Goal: Task Accomplishment & Management: Manage account settings

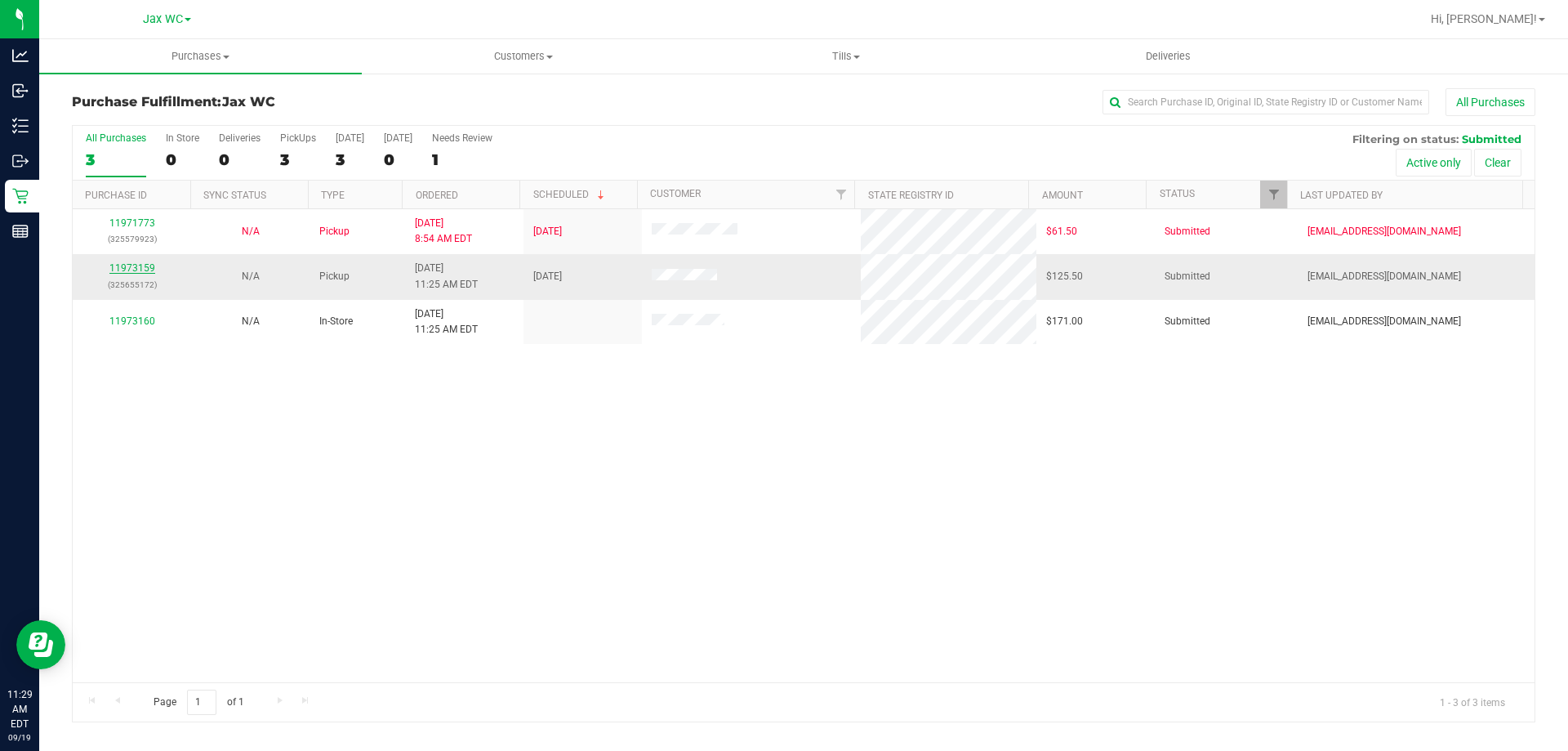
click at [136, 269] on link "11973159" at bounding box center [132, 268] width 45 height 11
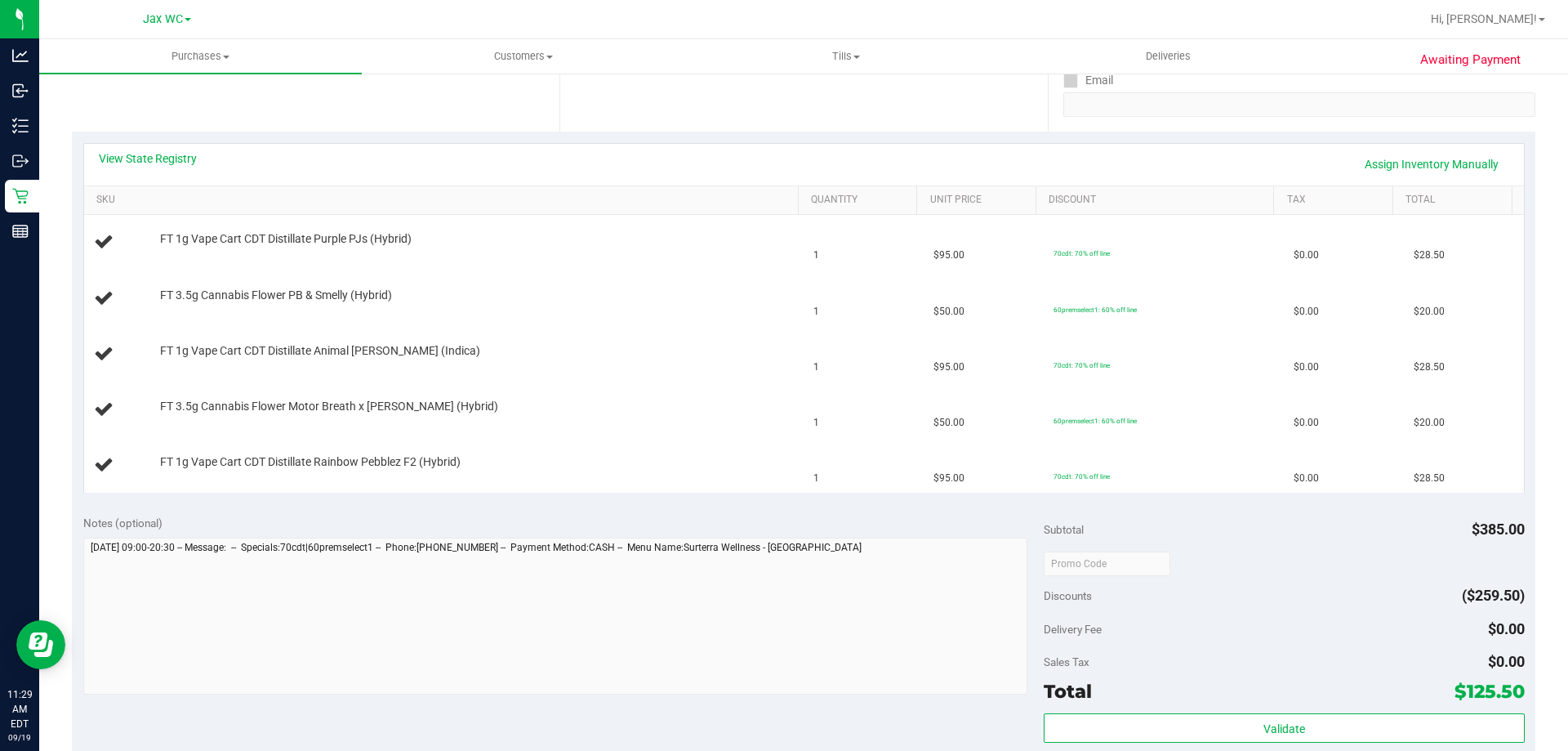
scroll to position [163, 0]
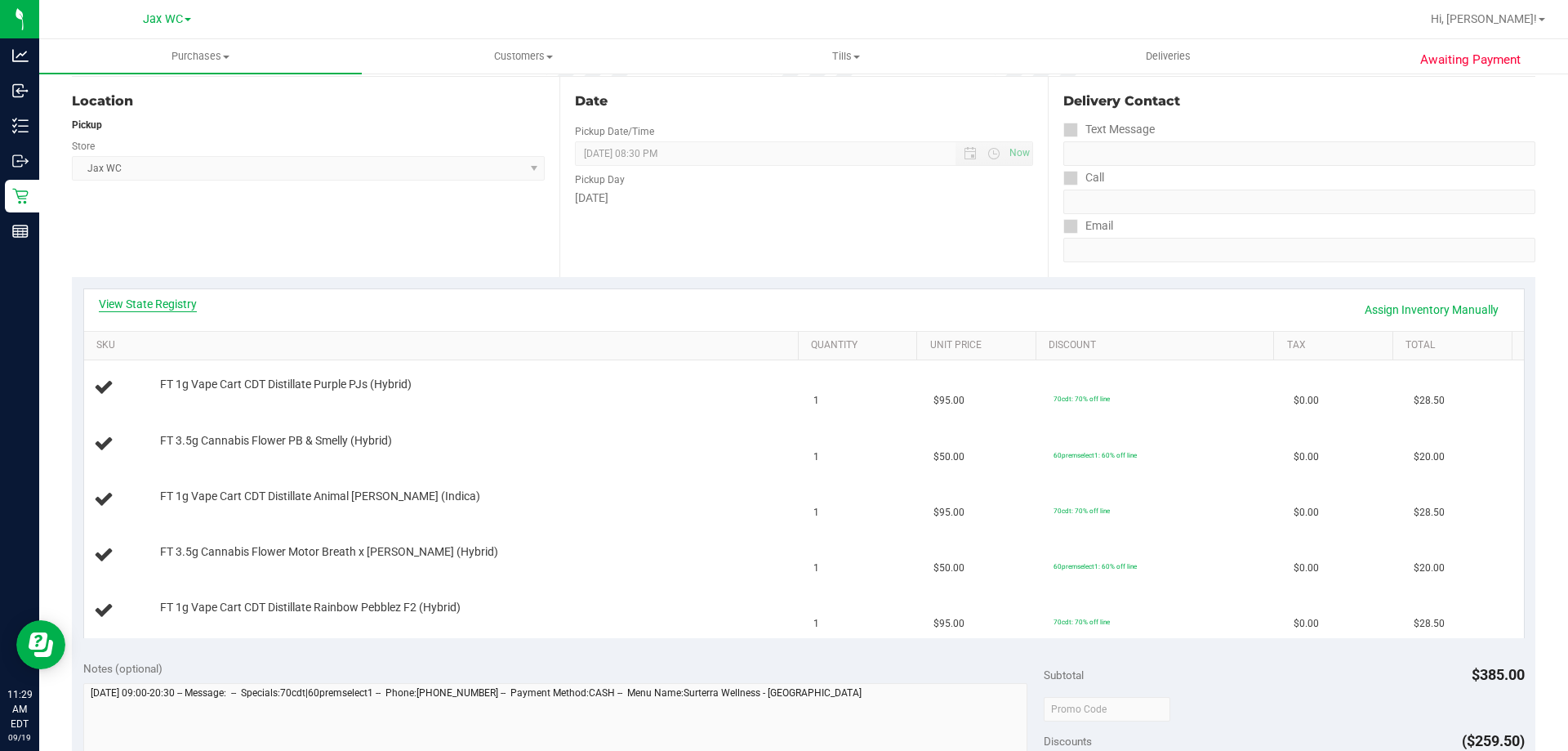
click at [166, 300] on link "View State Registry" at bounding box center [148, 304] width 98 height 17
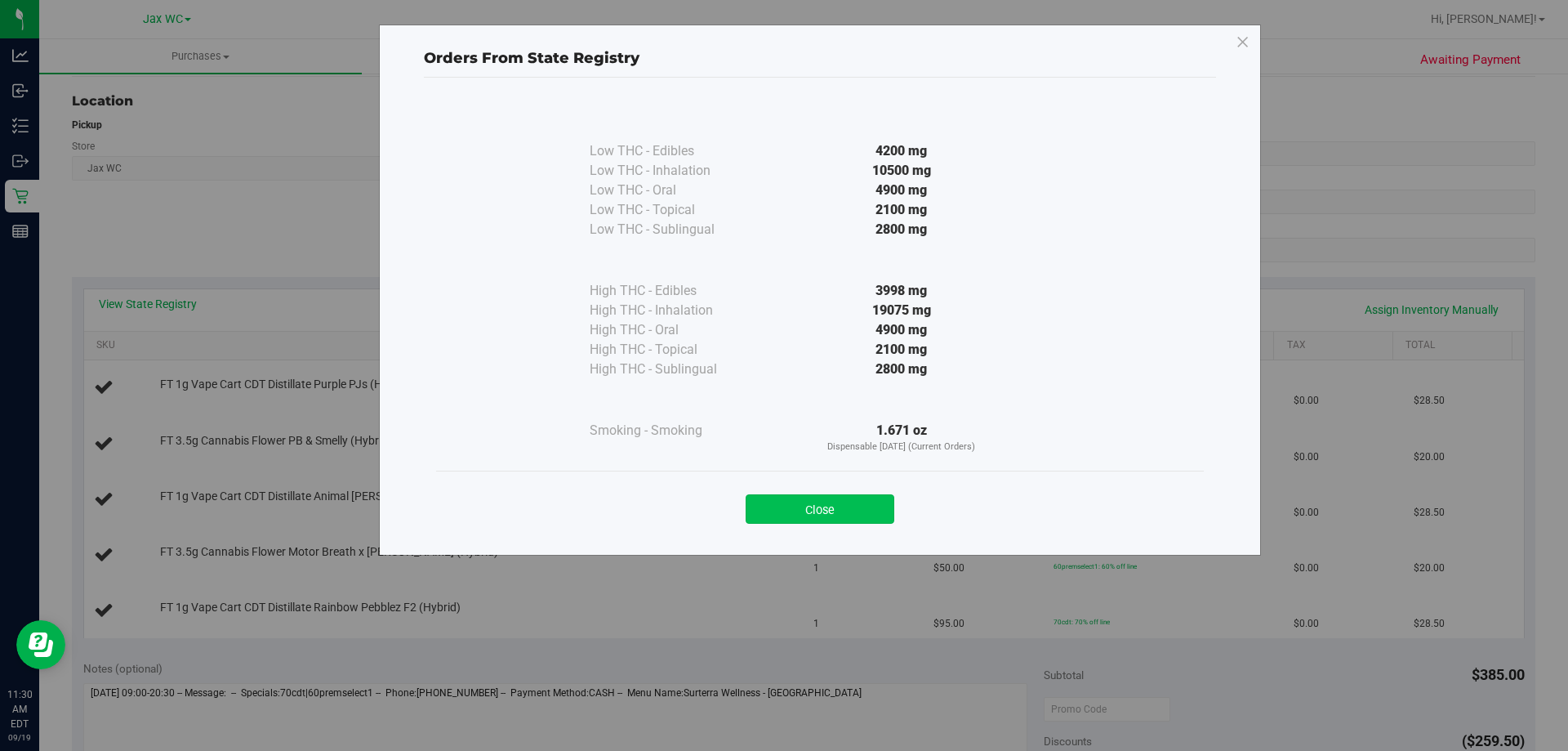
click at [788, 511] on button "Close" at bounding box center [820, 510] width 148 height 30
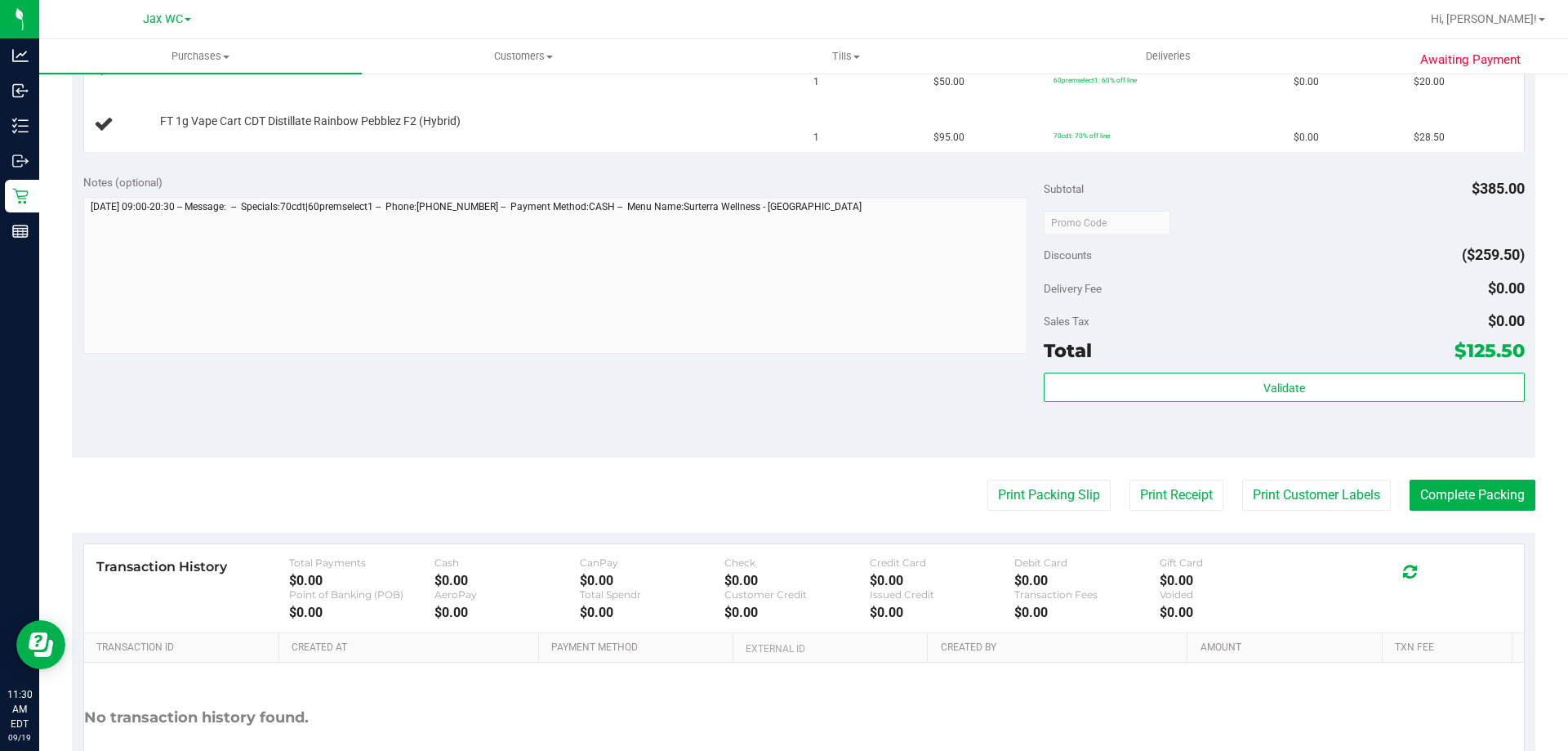
scroll to position [654, 0]
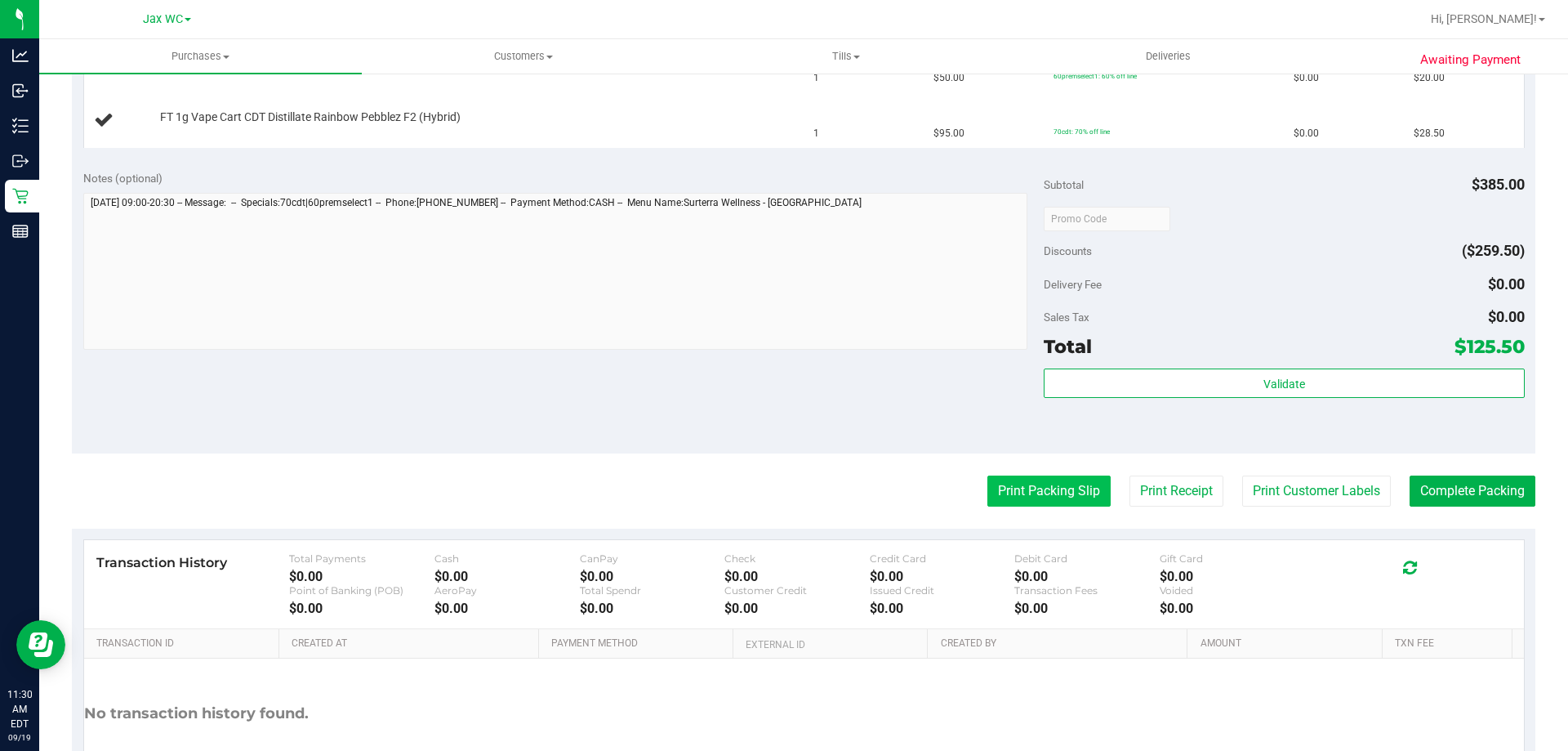
click at [1029, 494] on button "Print Packing Slip" at bounding box center [1048, 490] width 123 height 31
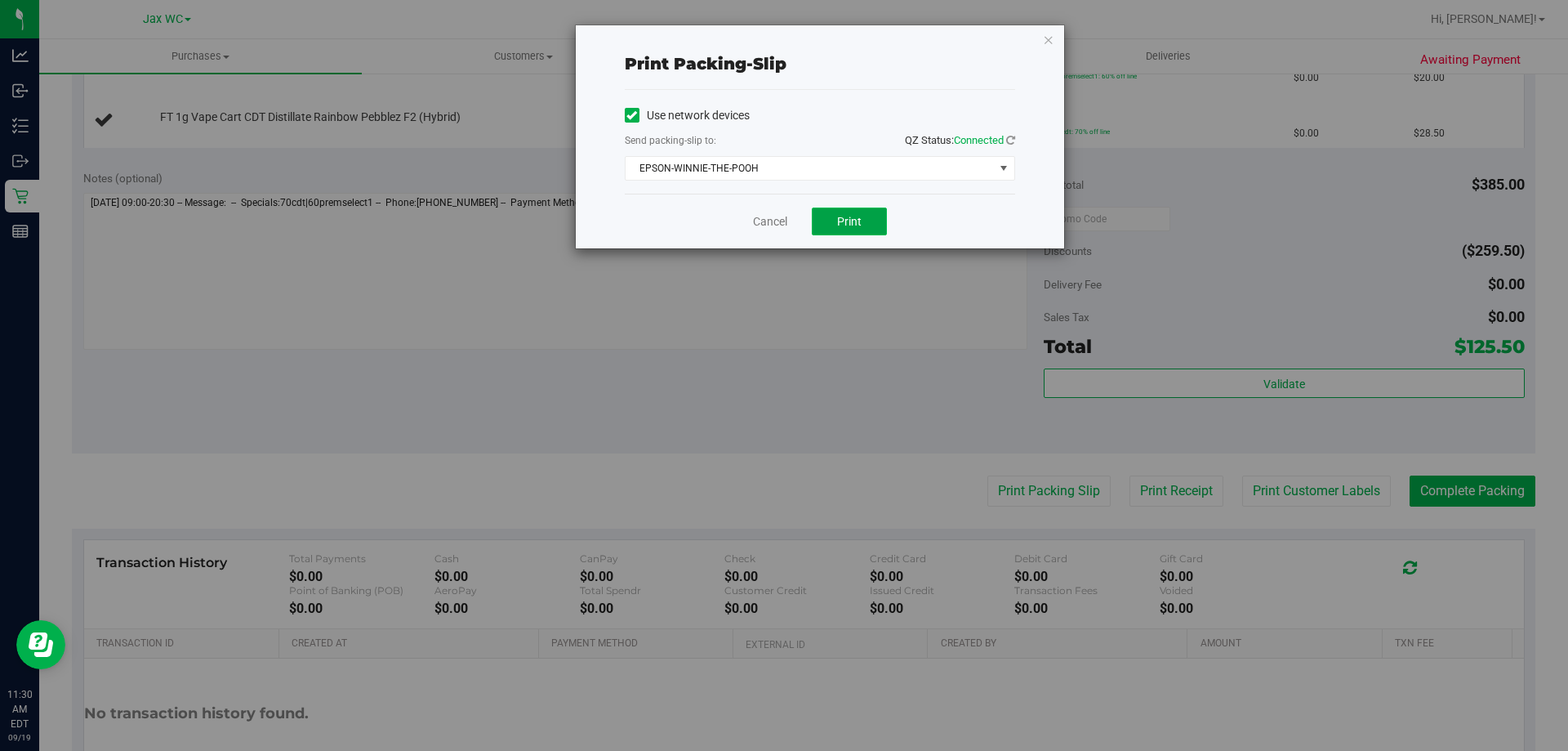
click at [843, 224] on span "Print" at bounding box center [849, 222] width 24 height 13
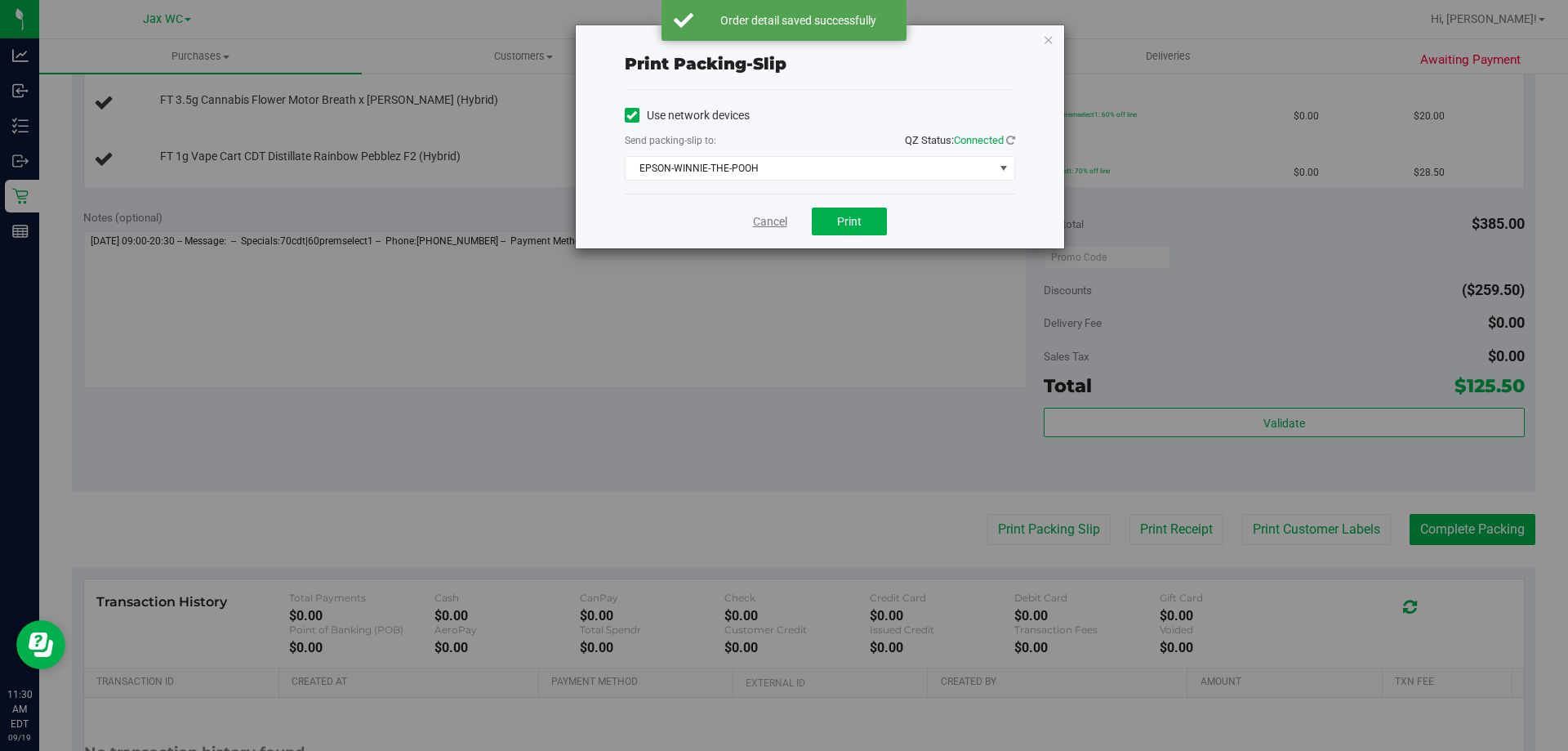
click at [770, 222] on link "Cancel" at bounding box center [770, 222] width 34 height 17
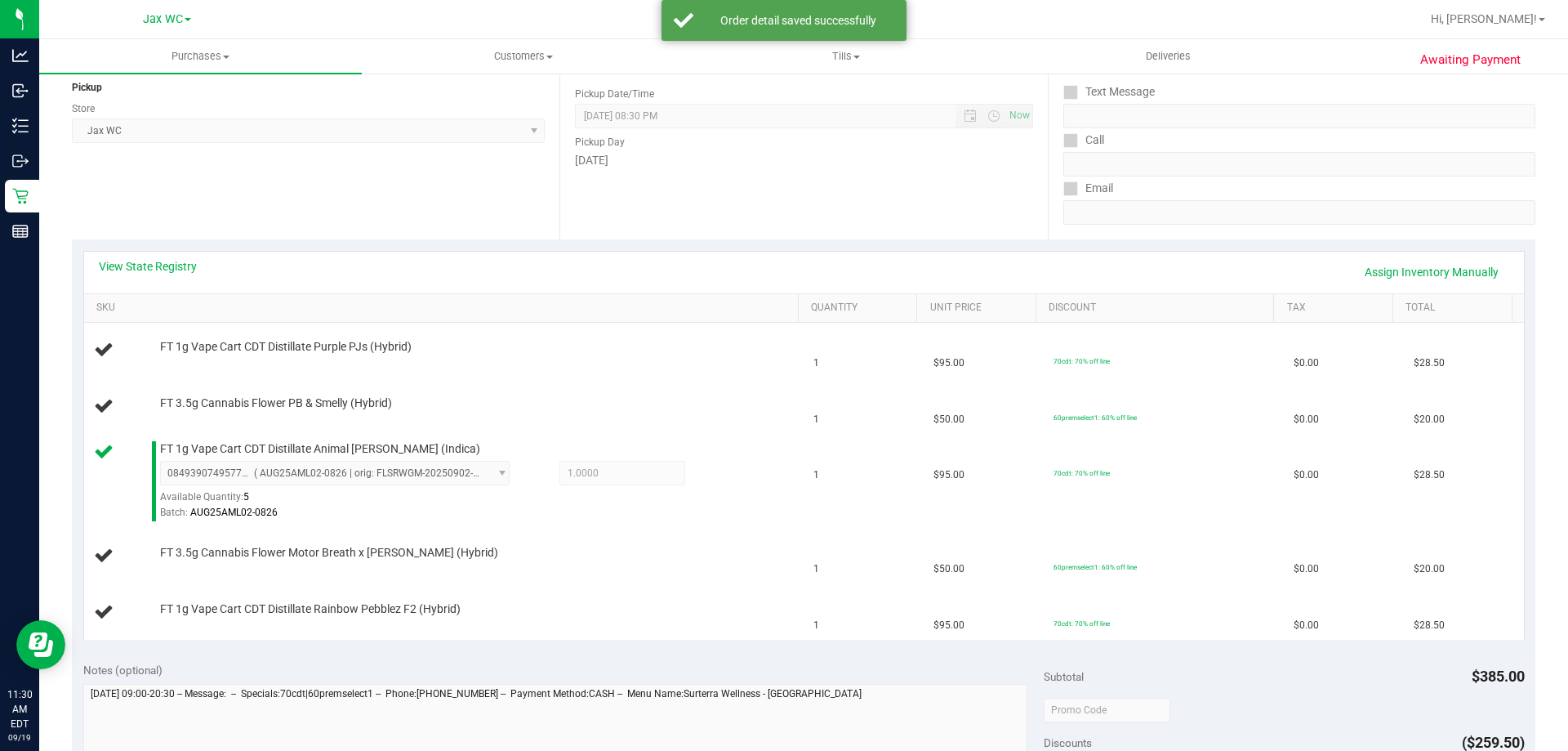
scroll to position [163, 0]
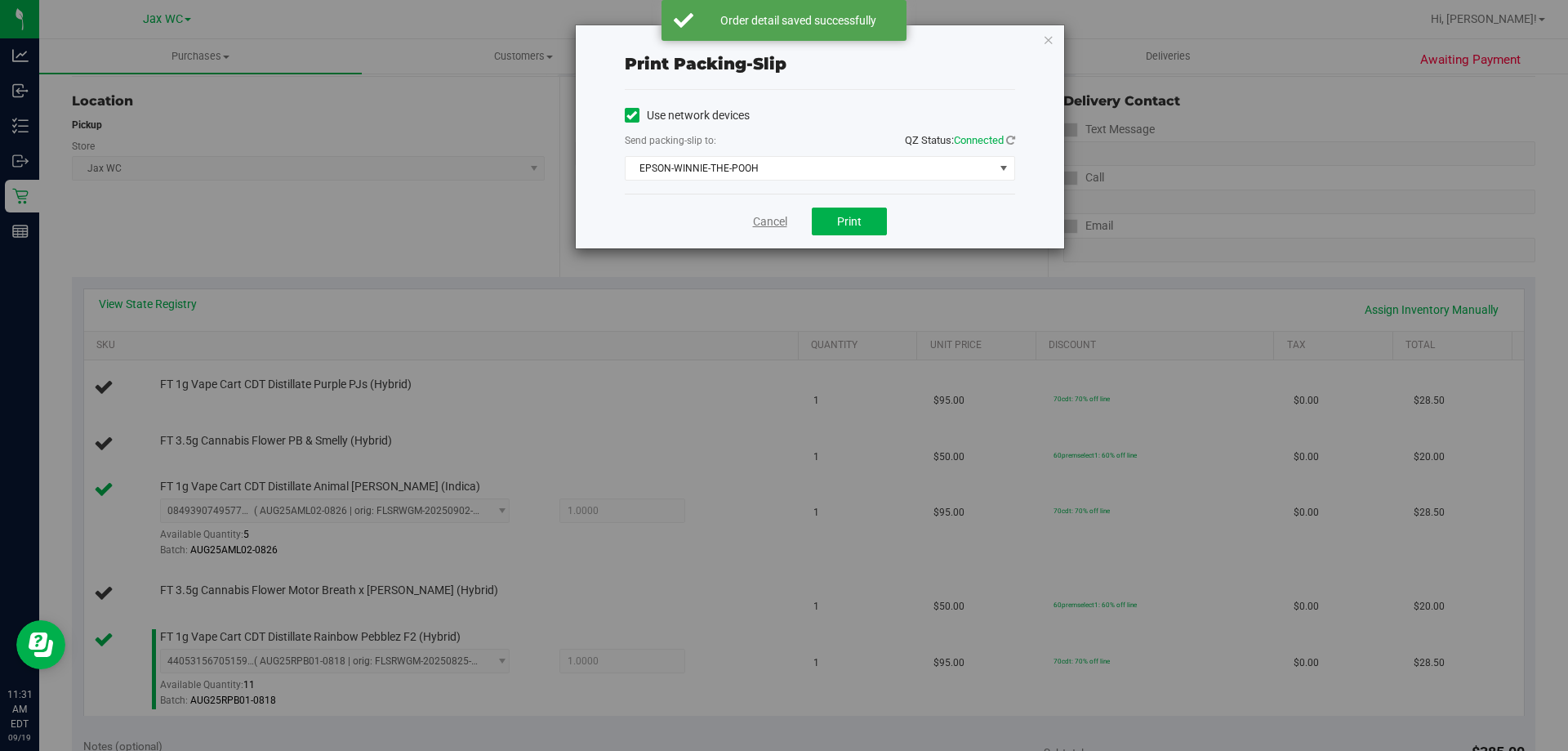
click at [772, 223] on link "Cancel" at bounding box center [770, 222] width 34 height 17
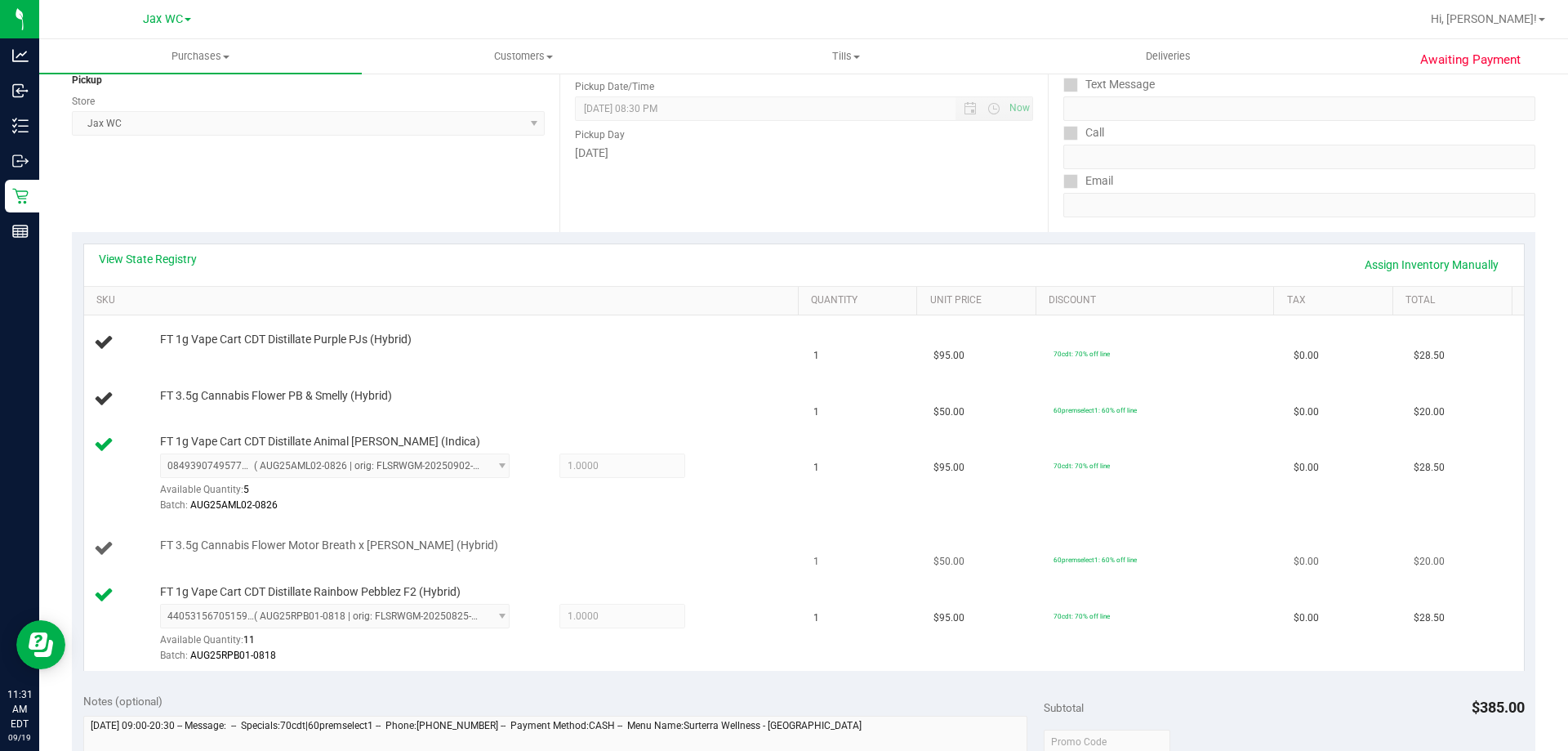
scroll to position [174, 0]
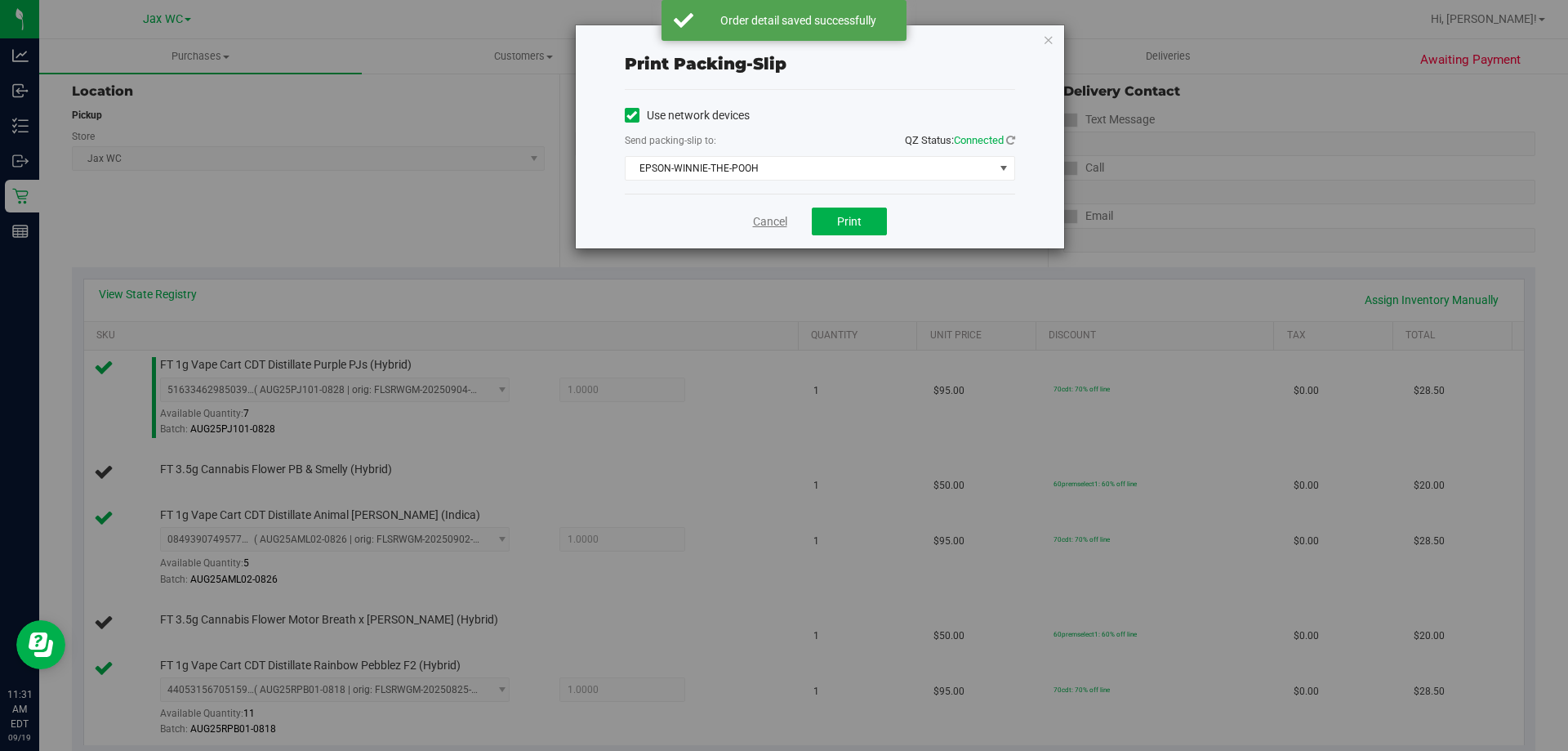
click at [759, 221] on link "Cancel" at bounding box center [770, 222] width 34 height 17
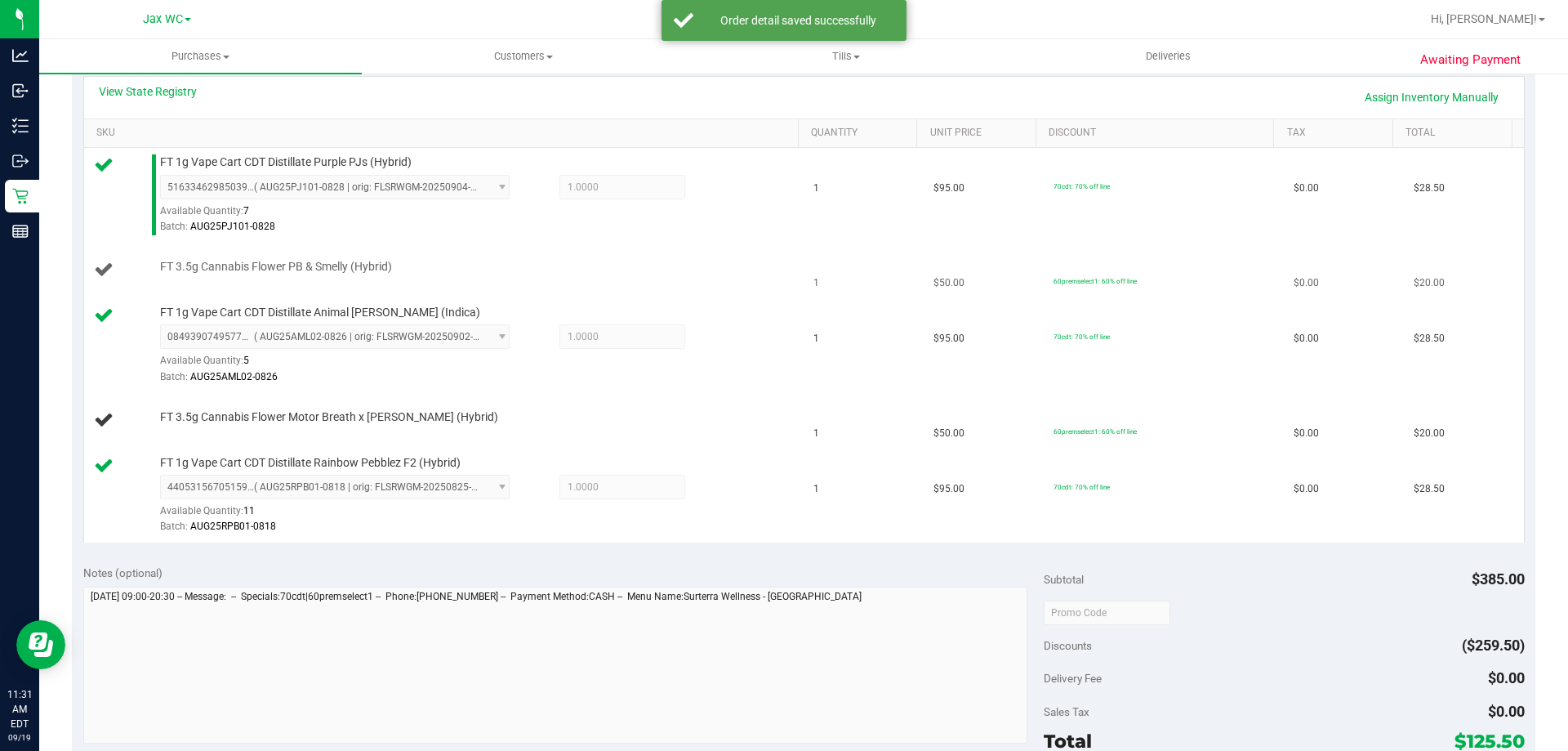
scroll to position [213, 0]
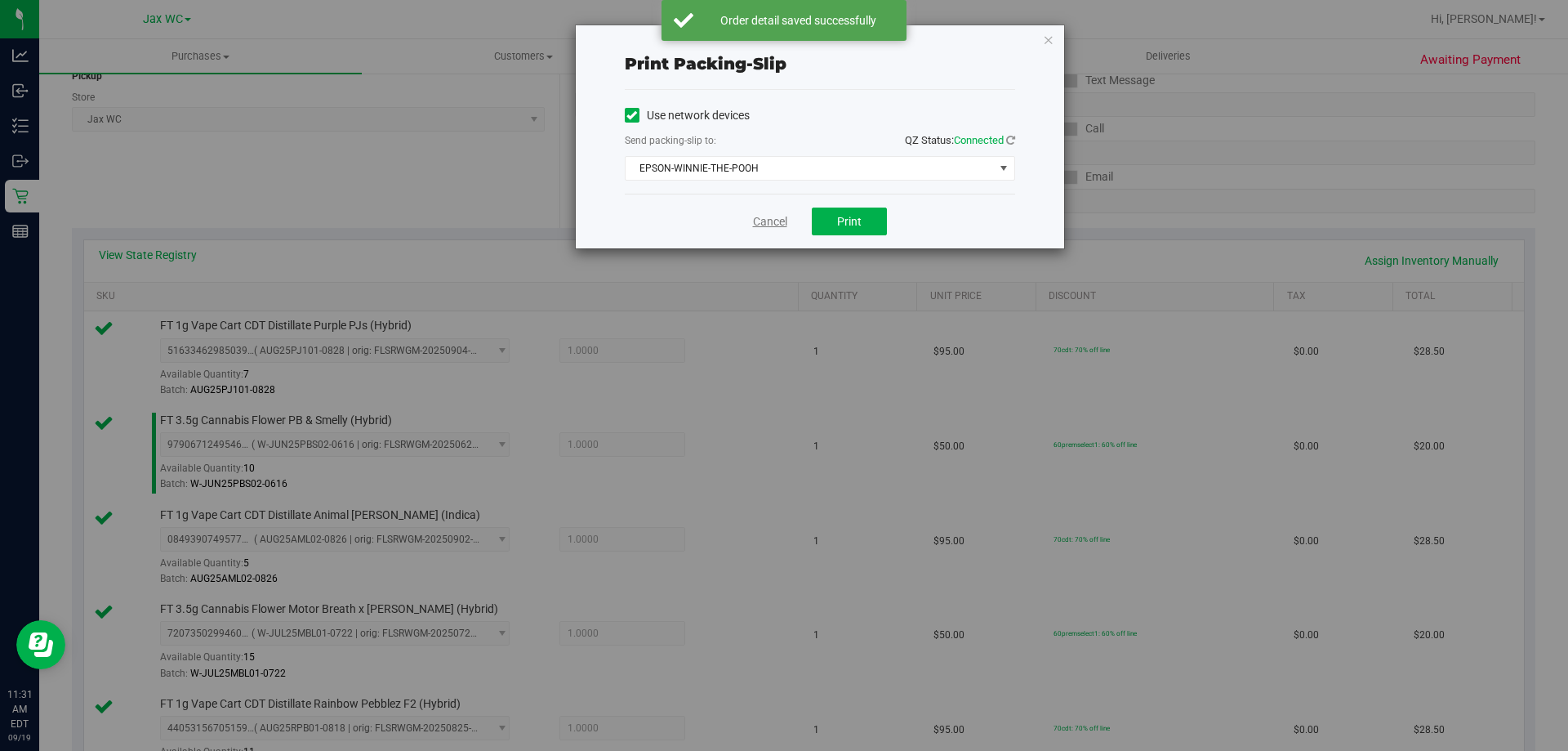
click at [780, 215] on link "Cancel" at bounding box center [770, 222] width 34 height 17
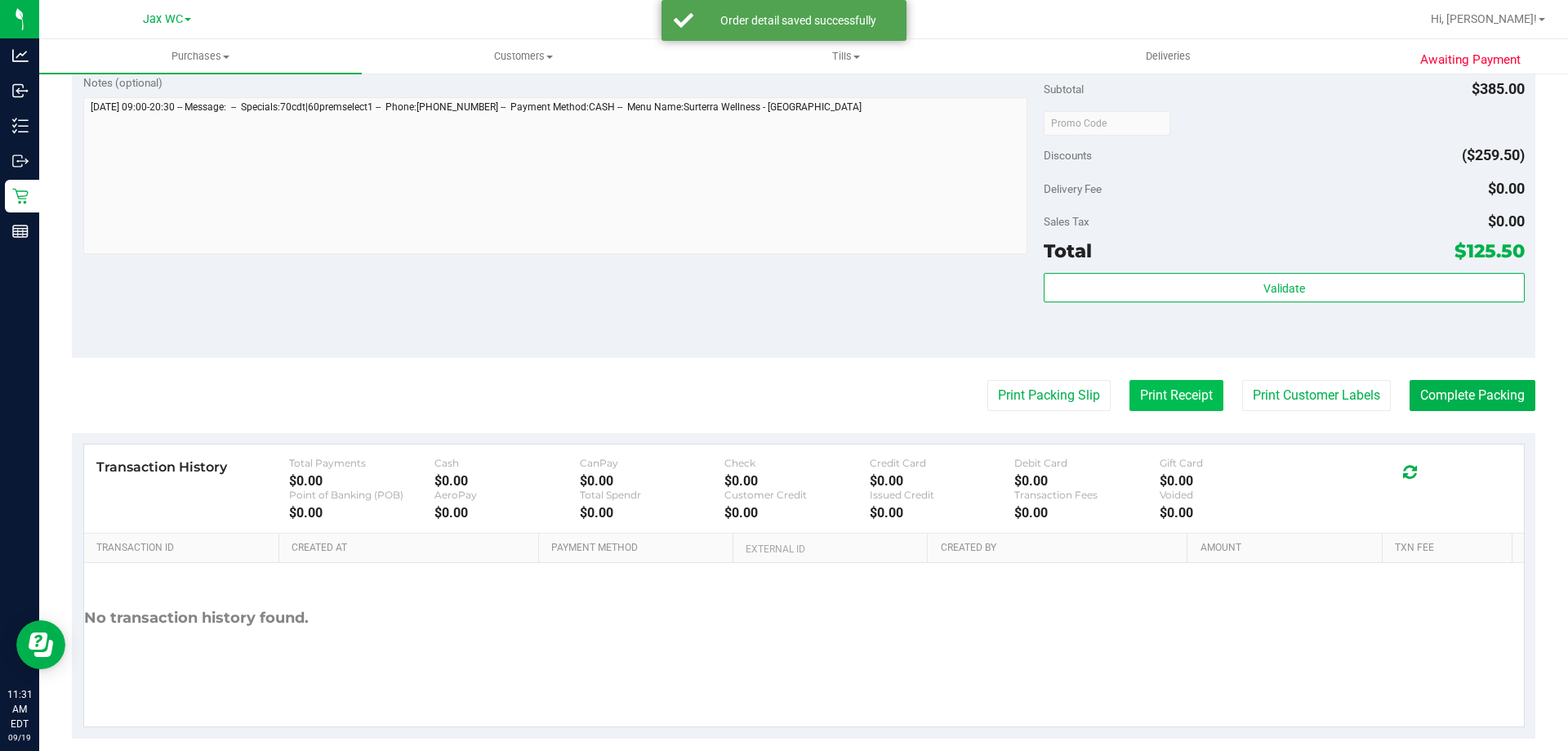
scroll to position [964, 0]
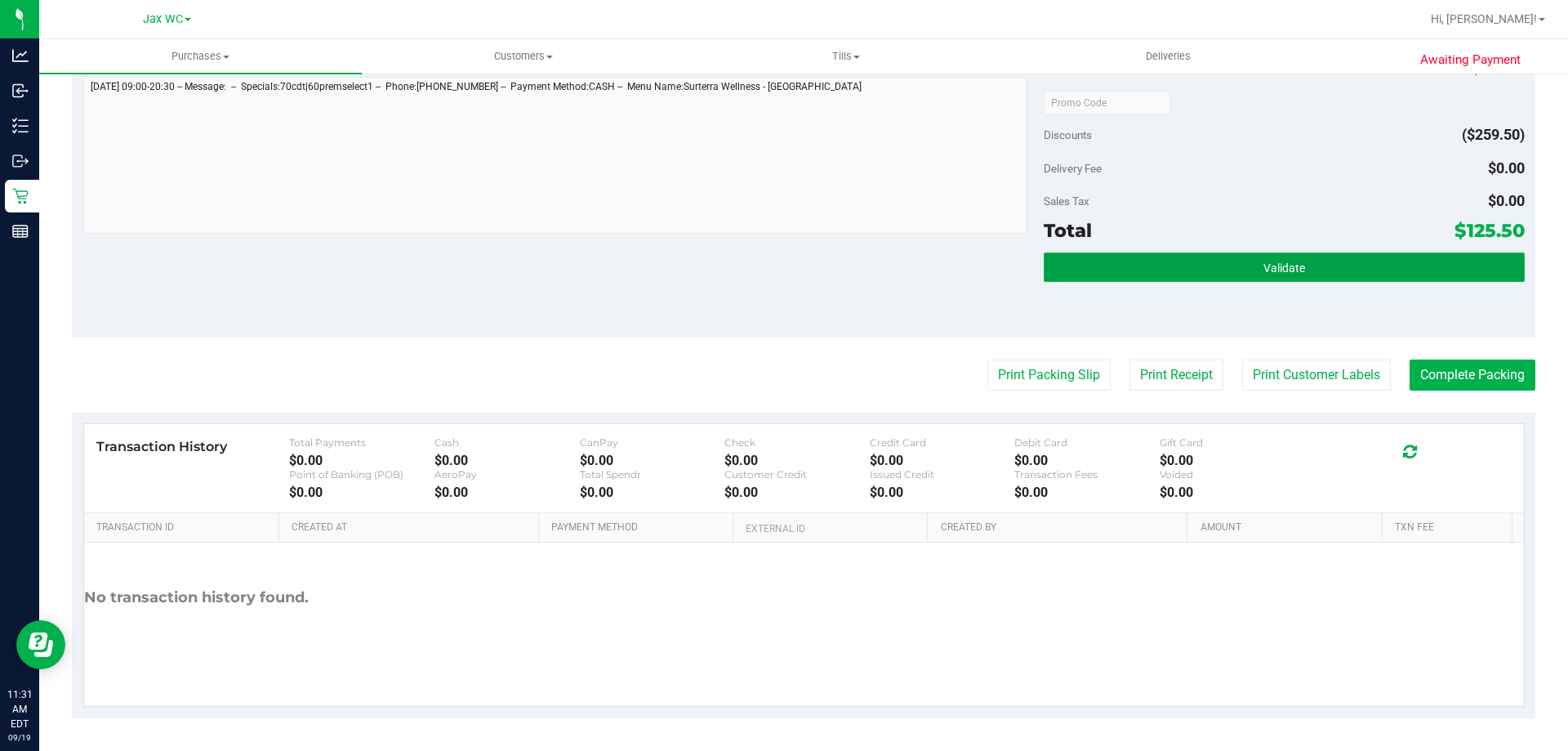
click at [1267, 267] on span "Validate" at bounding box center [1284, 268] width 42 height 13
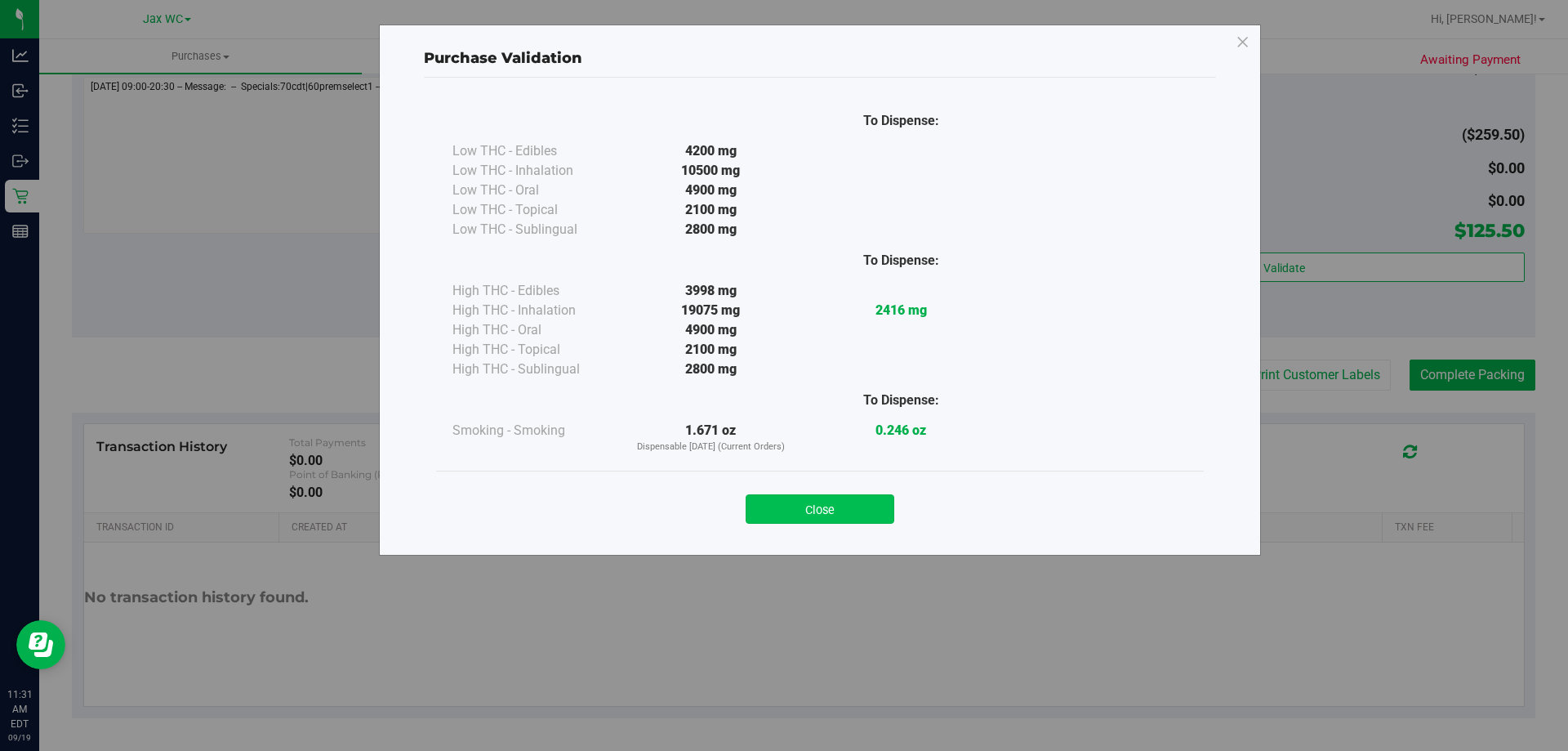
click at [802, 514] on button "Close" at bounding box center [820, 510] width 148 height 30
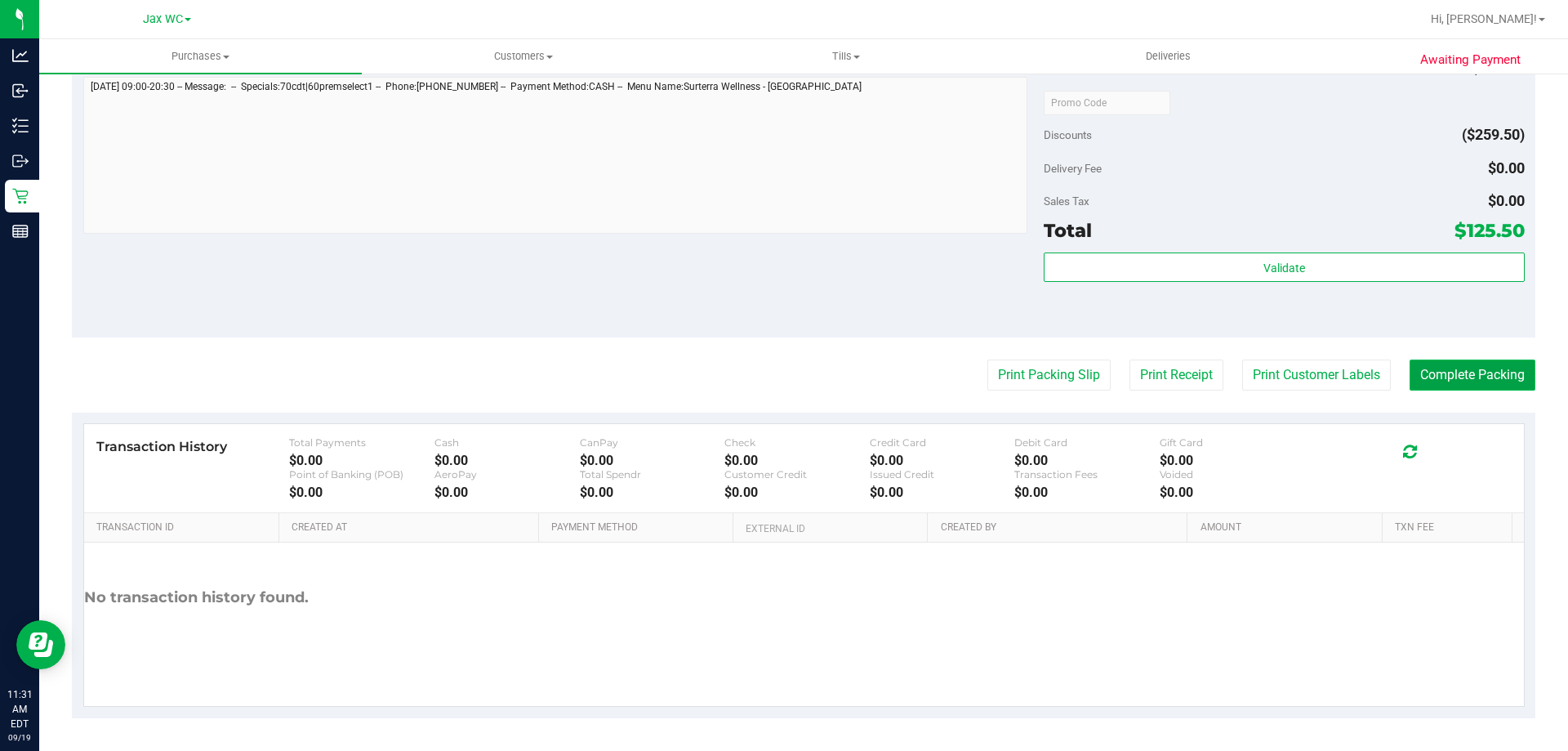
click at [1456, 368] on button "Complete Packing" at bounding box center [1472, 374] width 126 height 31
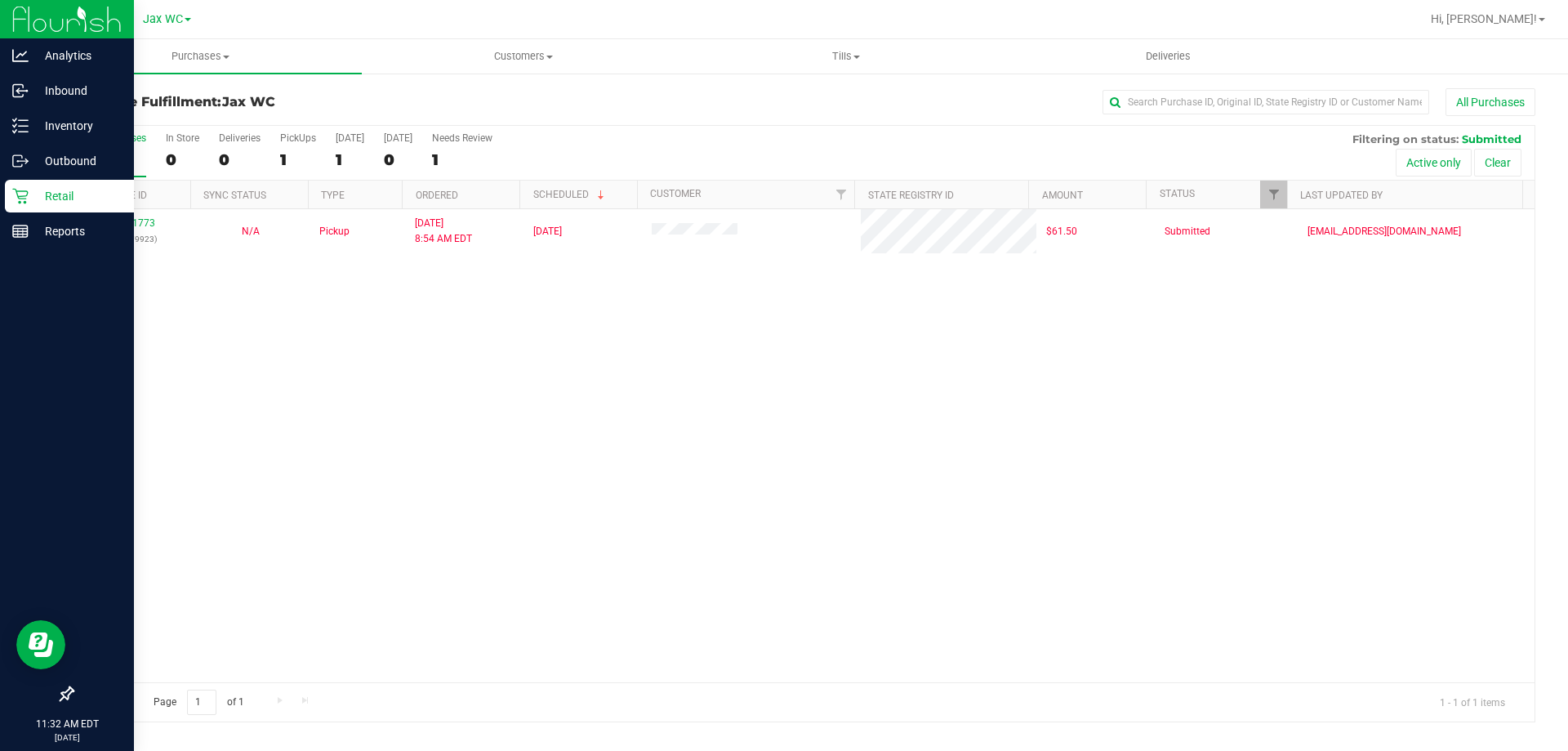
click at [71, 199] on p "Retail" at bounding box center [78, 196] width 98 height 19
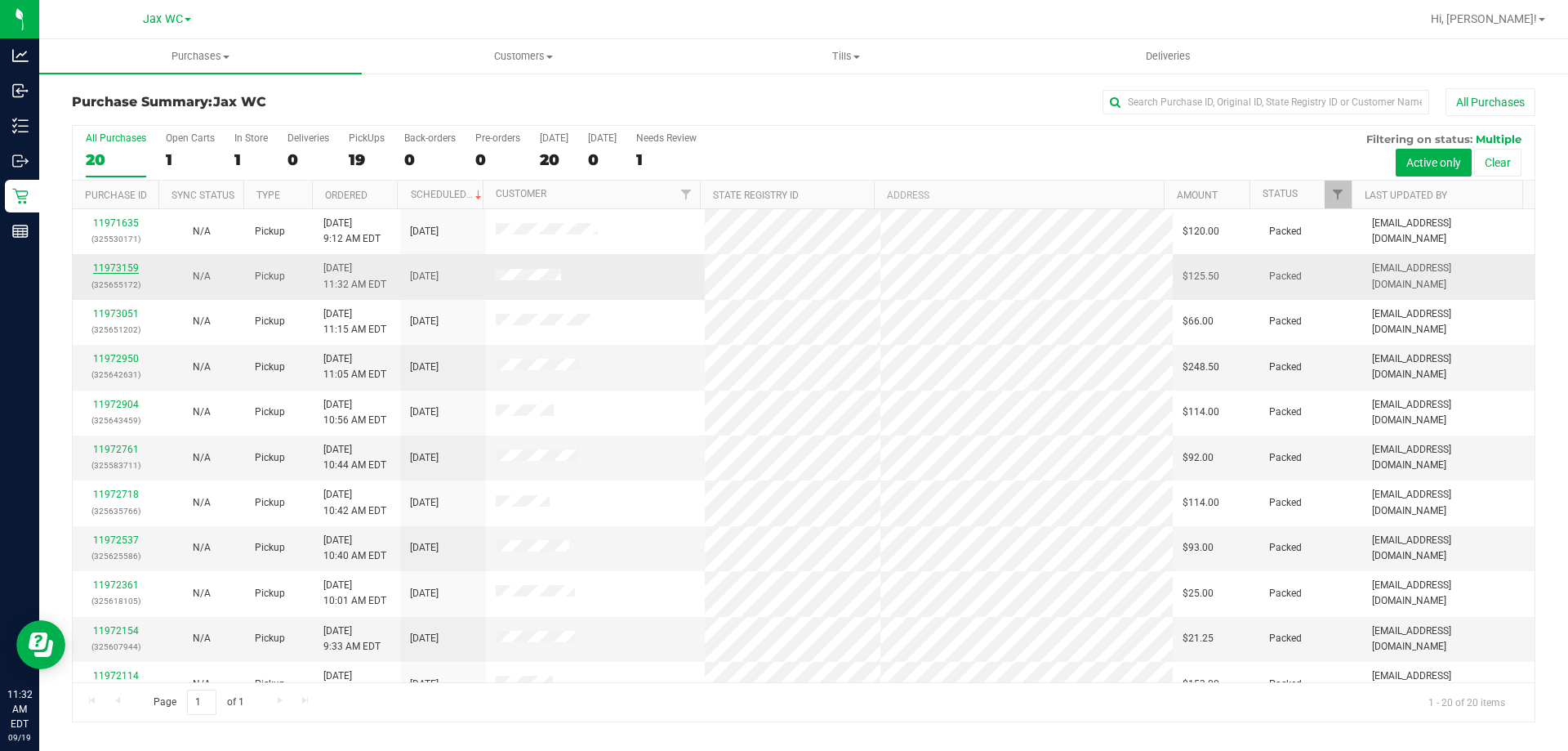
click at [120, 268] on link "11973159" at bounding box center [115, 268] width 45 height 11
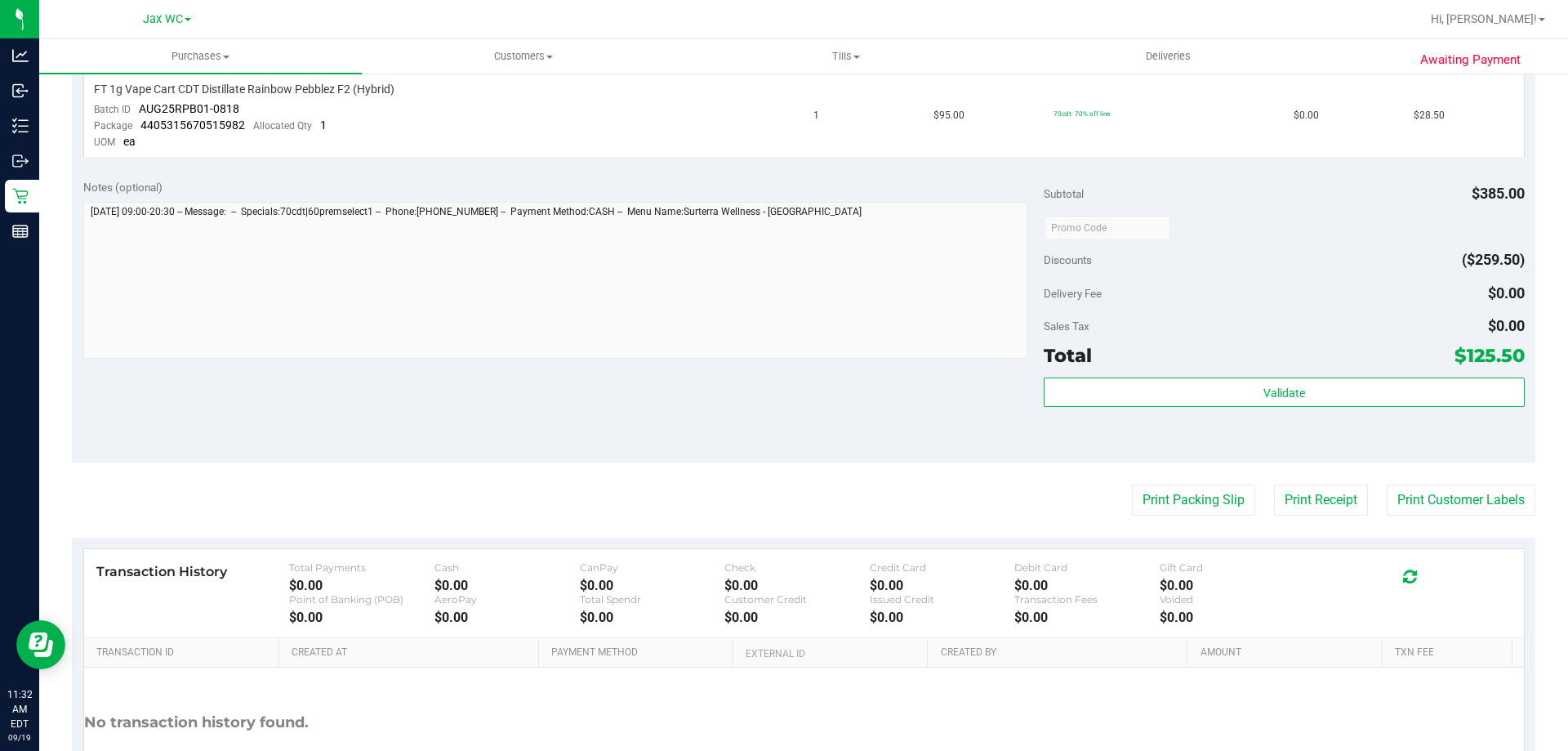
scroll to position [907, 0]
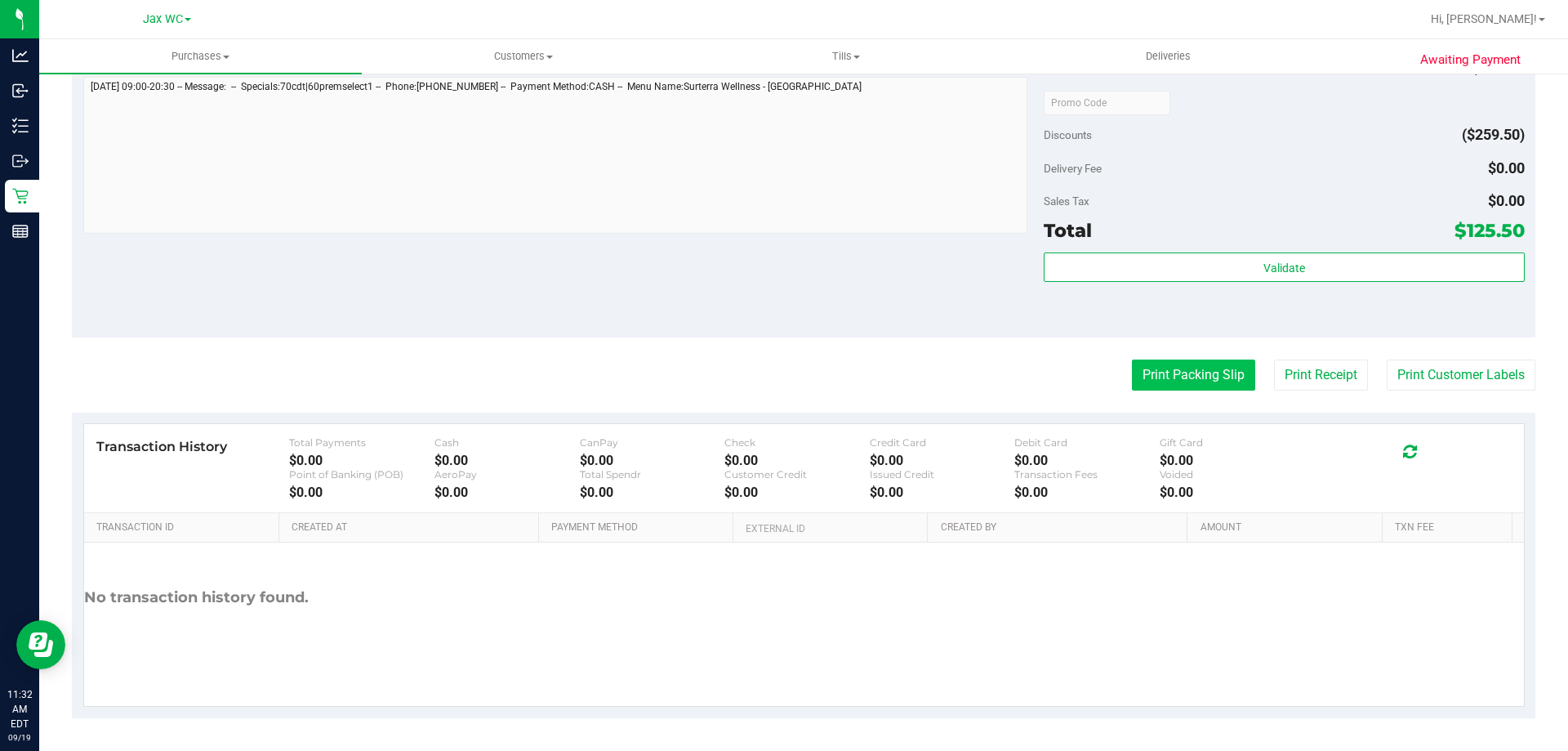
click at [1157, 372] on button "Print Packing Slip" at bounding box center [1193, 374] width 123 height 31
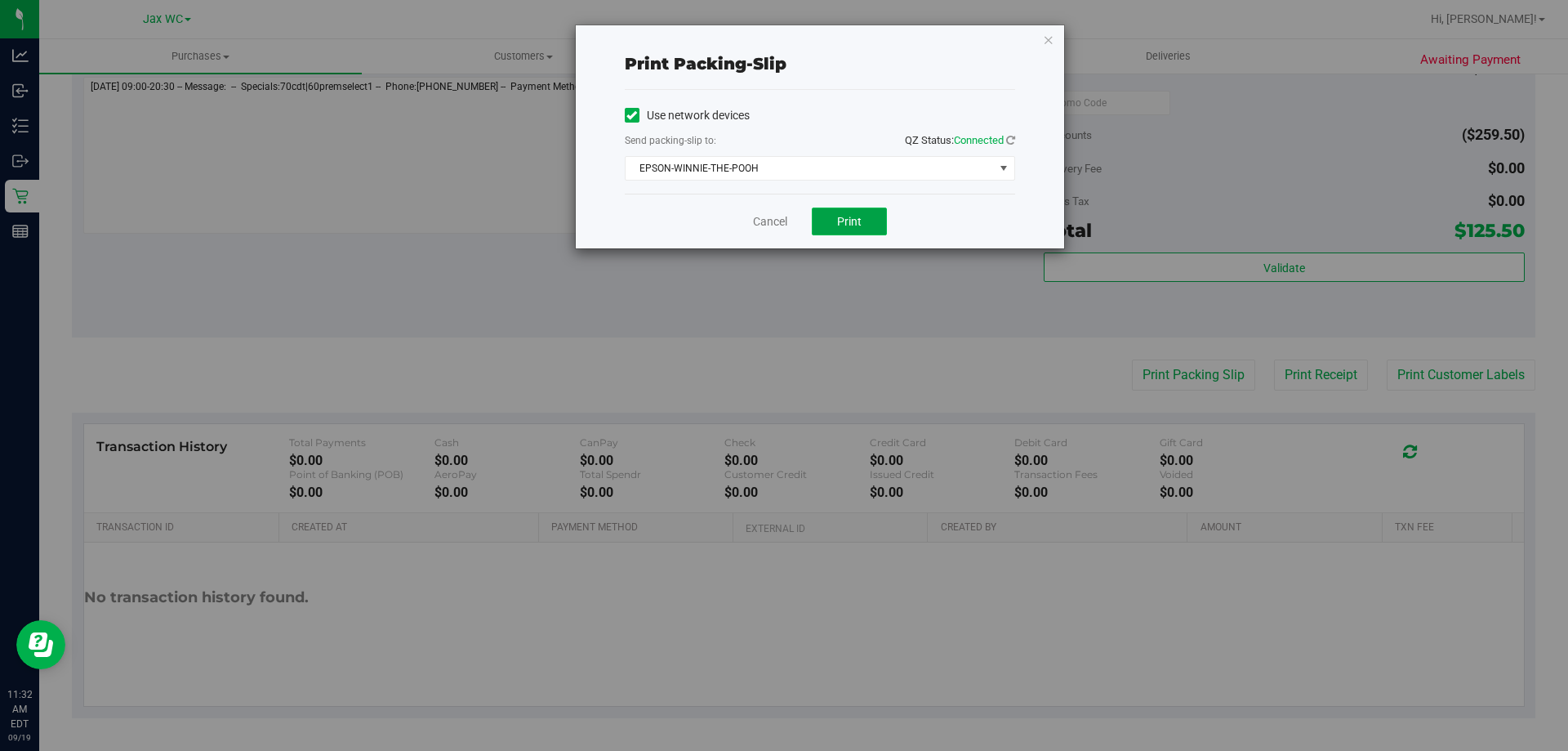
click at [859, 231] on button "Print" at bounding box center [849, 222] width 75 height 28
click at [779, 225] on link "Cancel" at bounding box center [770, 222] width 34 height 17
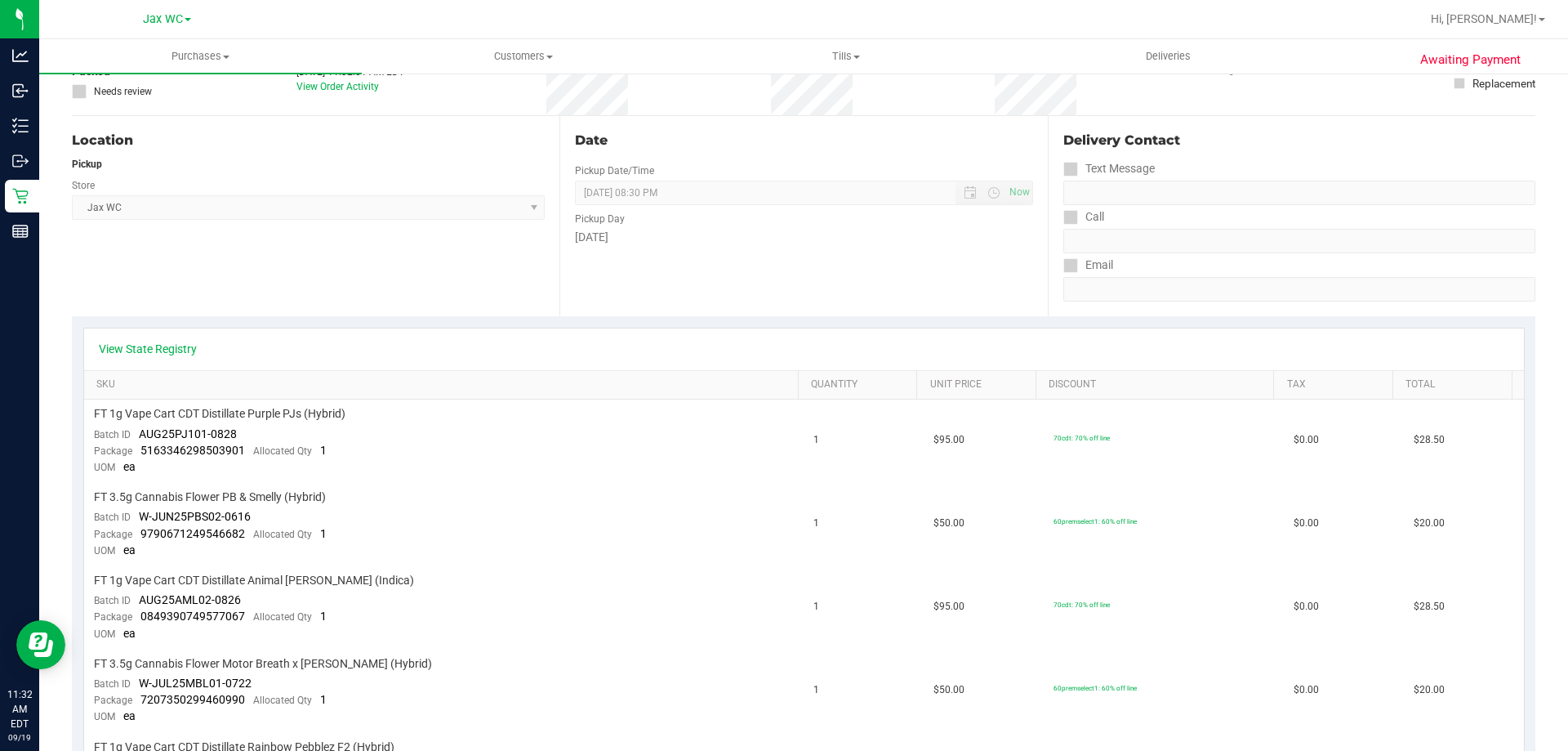
scroll to position [0, 0]
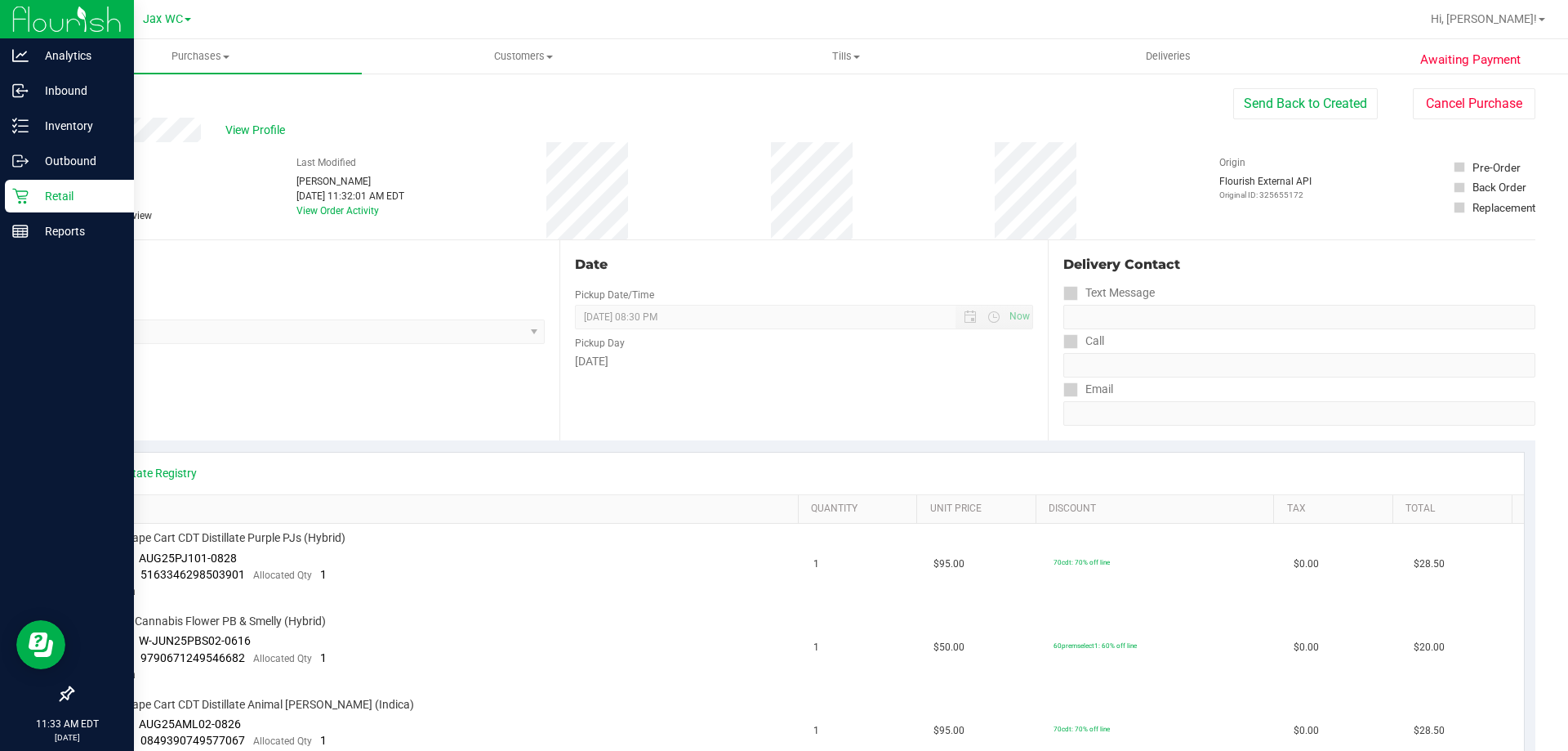
click at [65, 197] on p "Retail" at bounding box center [78, 196] width 98 height 19
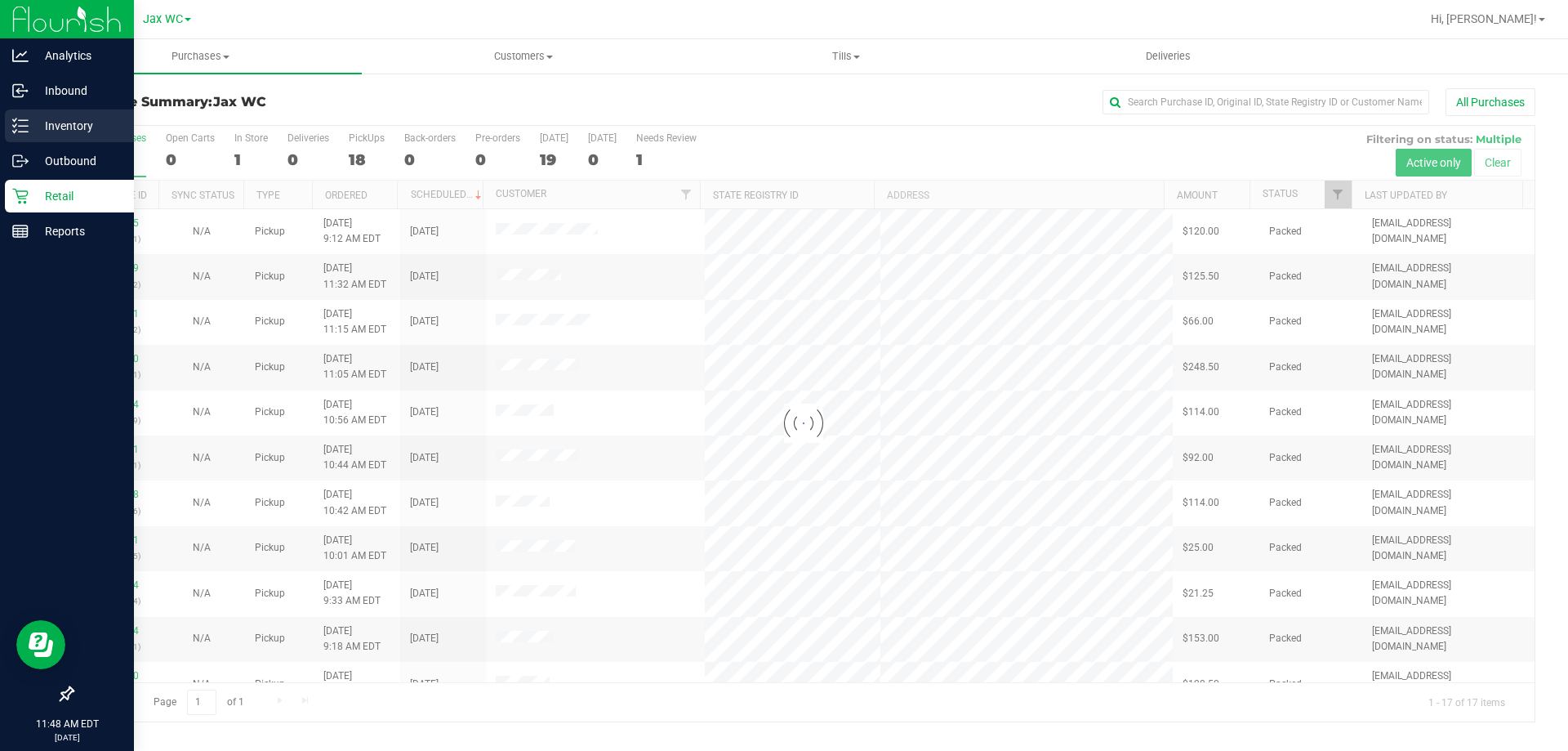
click at [71, 124] on p "Inventory" at bounding box center [78, 125] width 98 height 19
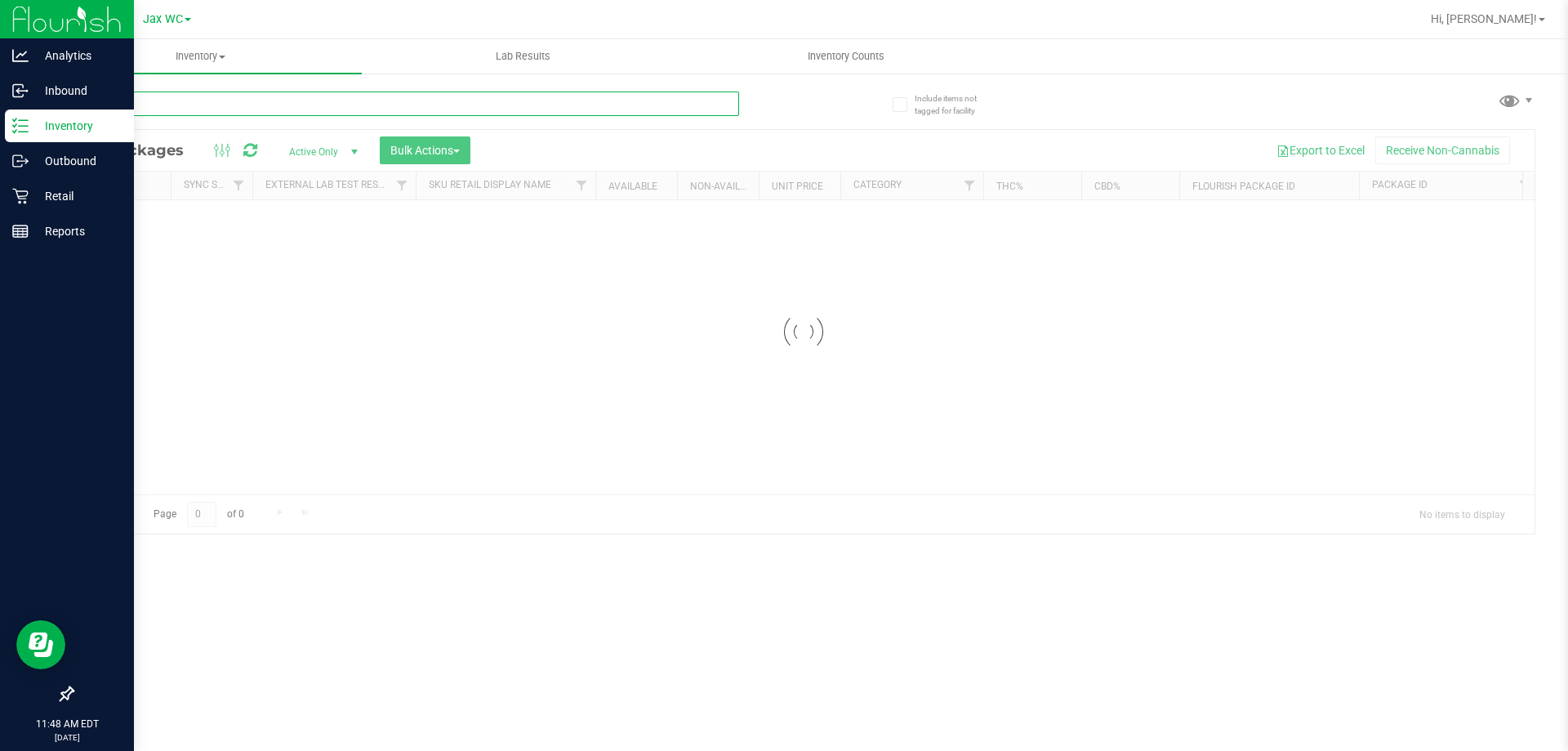
click at [248, 96] on div "Inventory All packages All inventory Waste log Create inventory Lab Results Inv…" at bounding box center [803, 395] width 1529 height 712
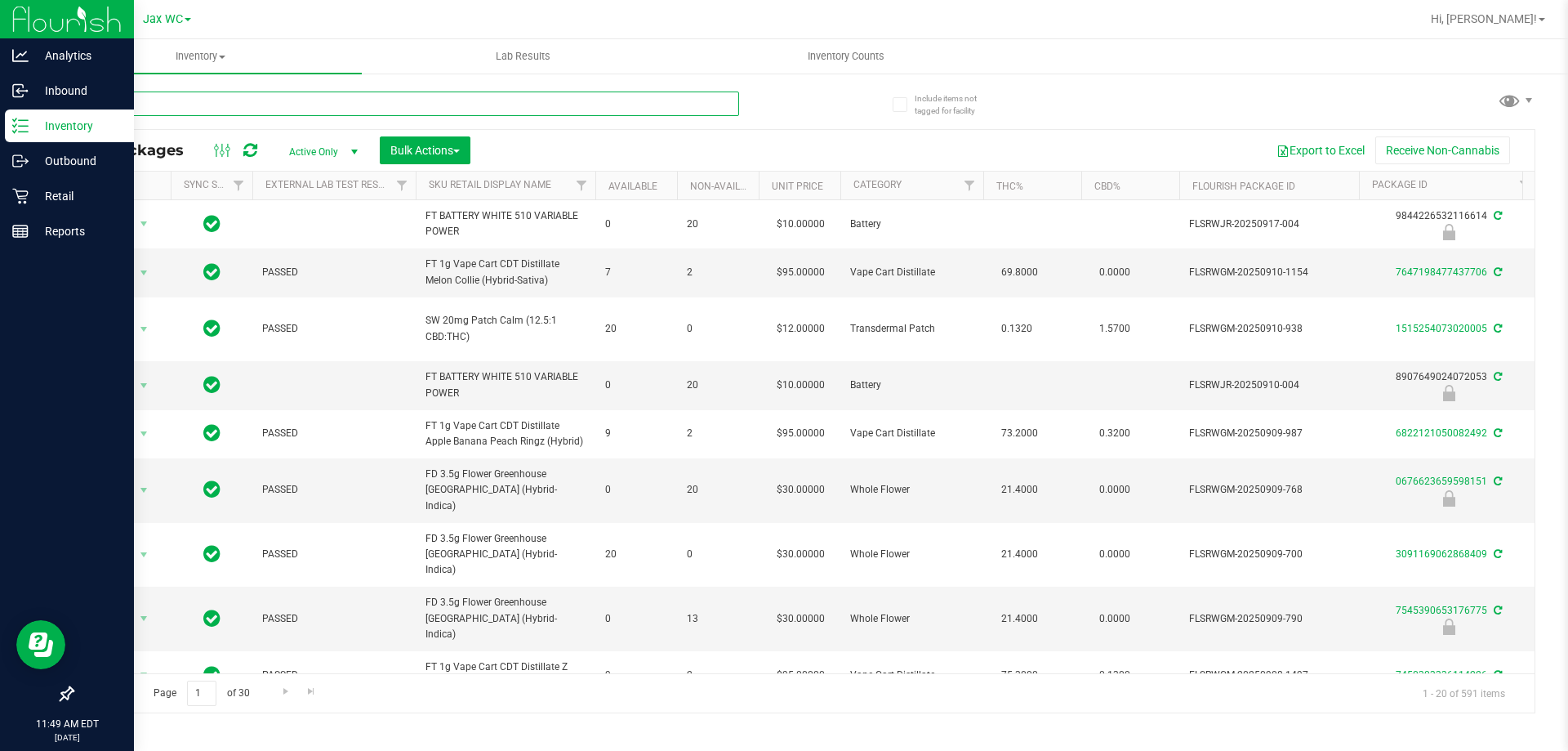
type input "pth"
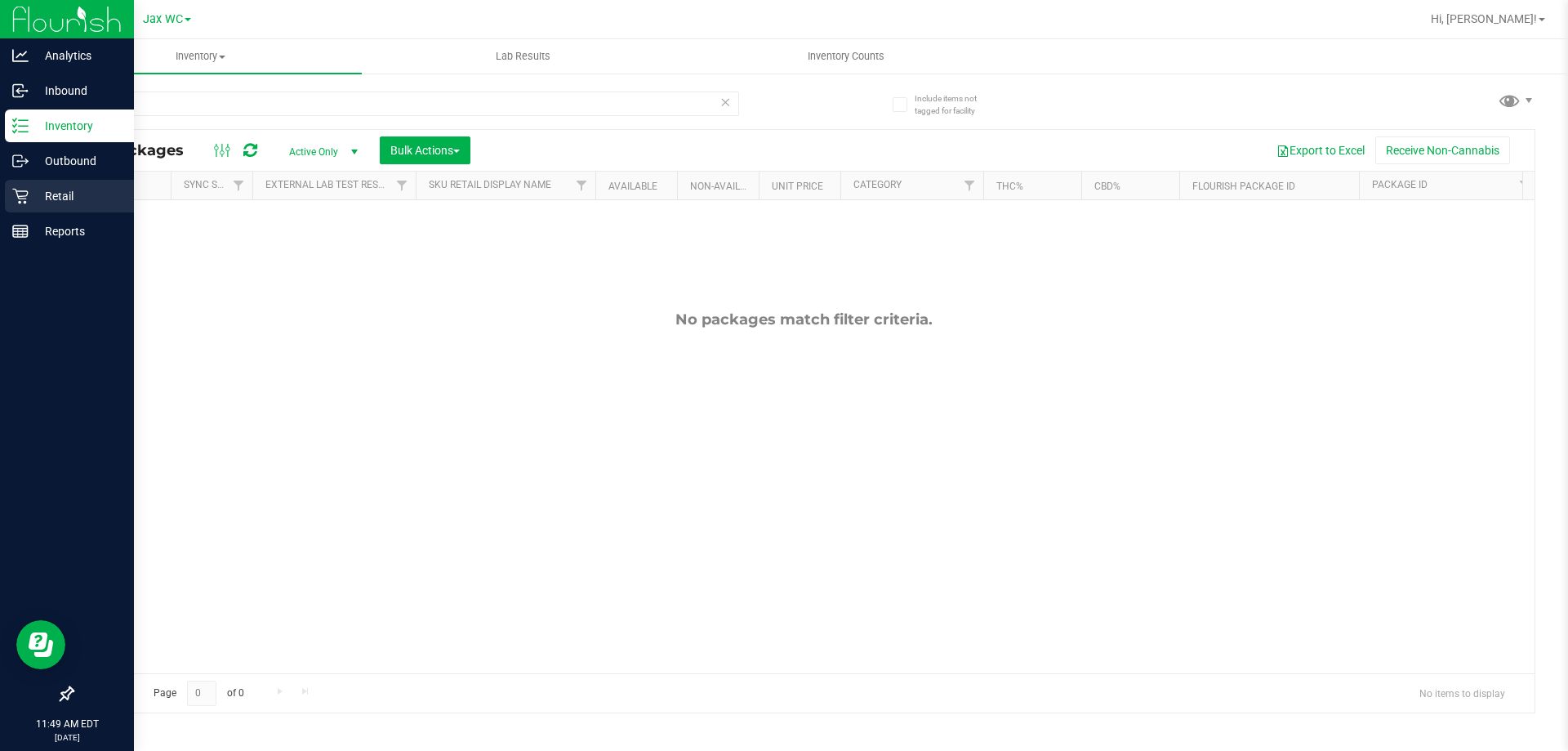
click at [62, 195] on p "Retail" at bounding box center [78, 196] width 98 height 19
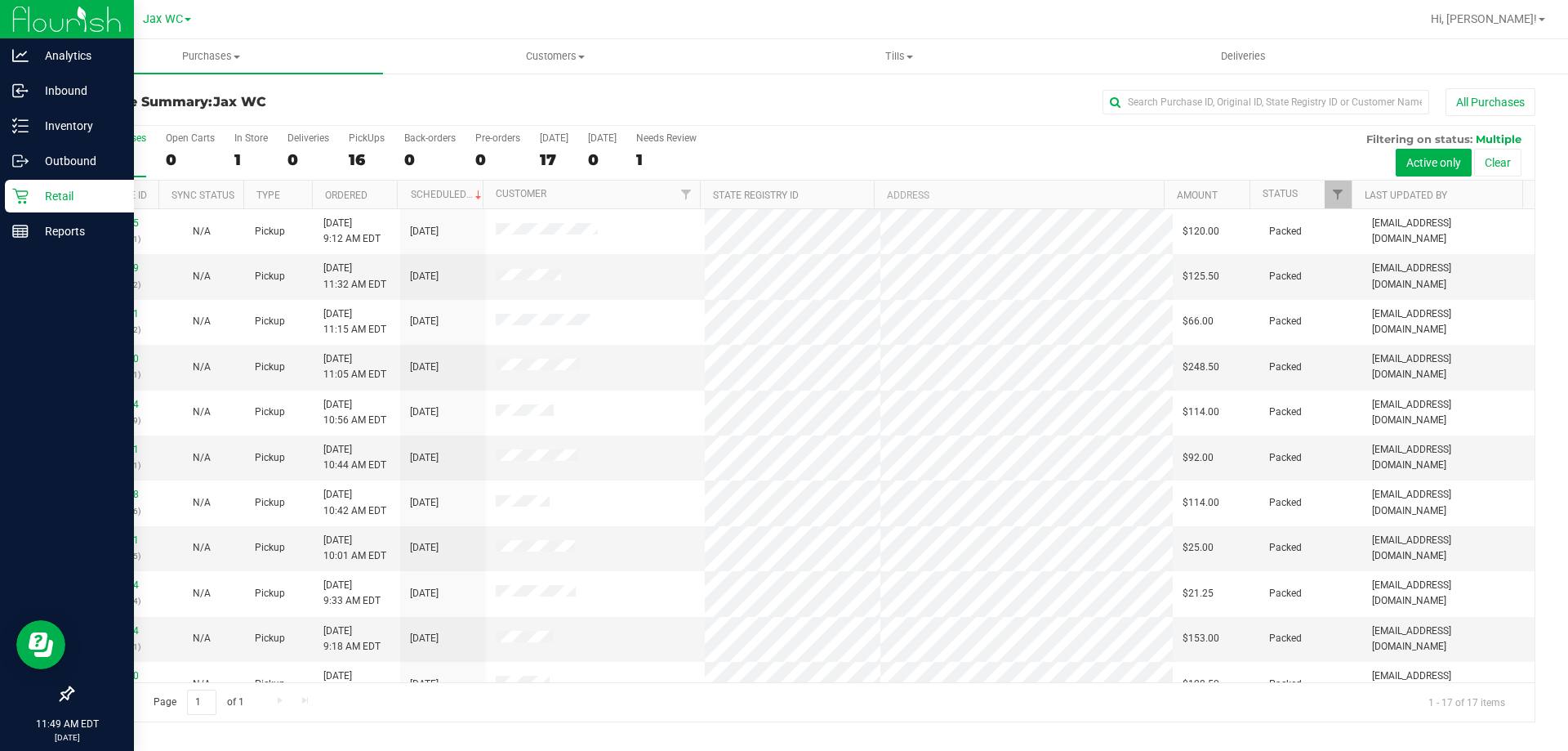
click at [48, 188] on p "Retail" at bounding box center [78, 196] width 98 height 19
